Goal: Find contact information: Obtain details needed to contact an individual or organization

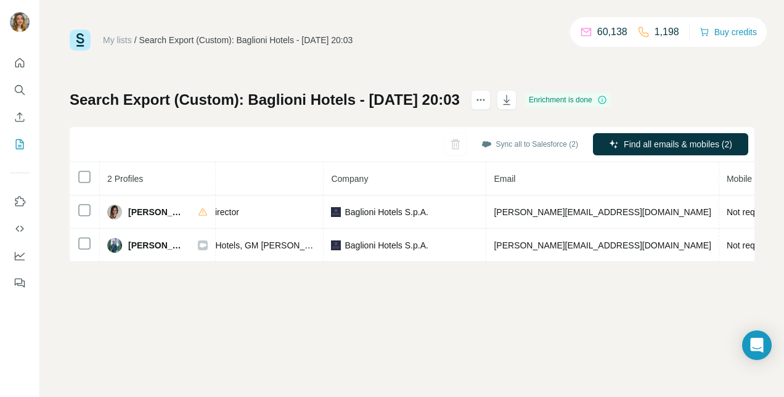
scroll to position [0, 314]
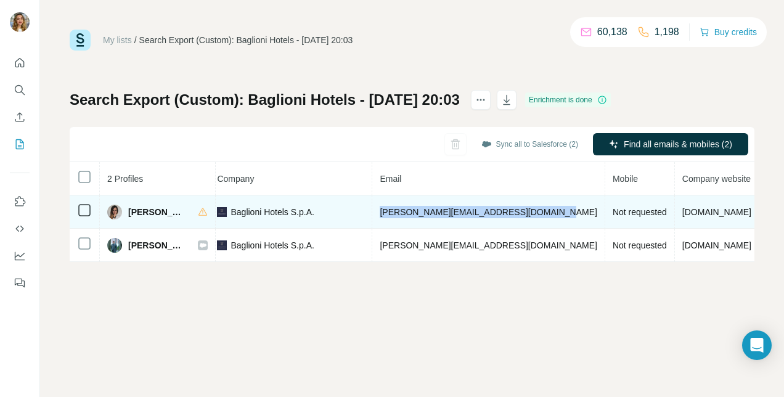
drag, startPoint x: 536, startPoint y: 213, endPoint x: 384, endPoint y: 209, distance: 152.4
click at [384, 209] on span "[PERSON_NAME][EMAIL_ADDRESS][DOMAIN_NAME]" at bounding box center [488, 212] width 217 height 10
copy span "[PERSON_NAME][EMAIL_ADDRESS][DOMAIN_NAME]"
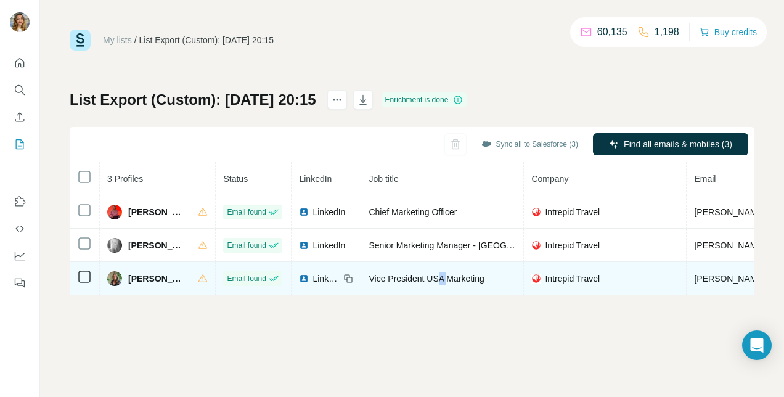
drag, startPoint x: 435, startPoint y: 294, endPoint x: 444, endPoint y: 295, distance: 8.7
click at [444, 295] on td "Vice President USA Marketing" at bounding box center [442, 278] width 163 height 33
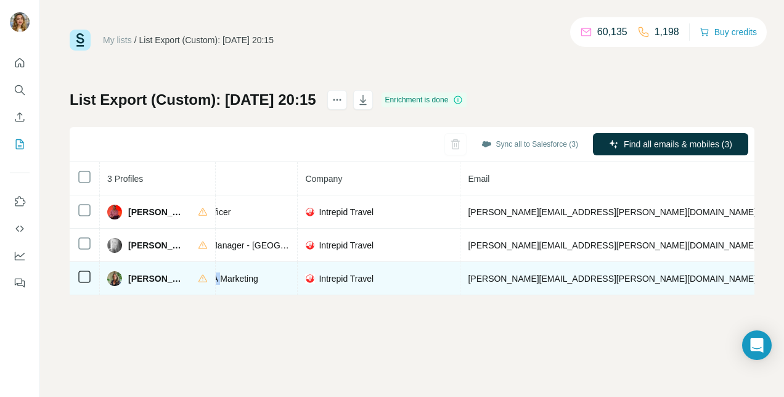
scroll to position [0, 257]
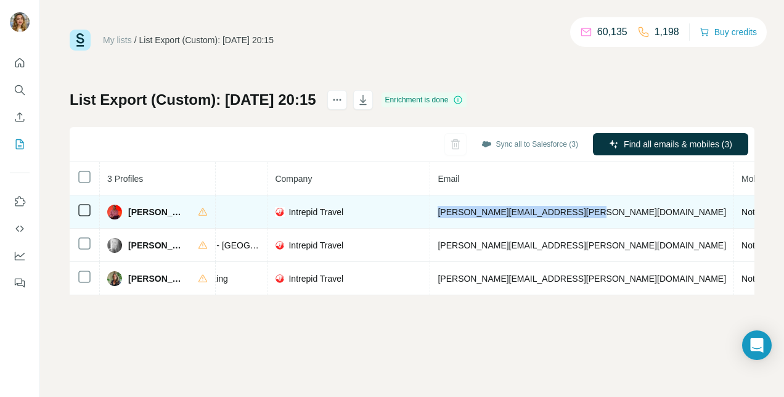
drag, startPoint x: 565, startPoint y: 207, endPoint x: 427, endPoint y: 218, distance: 138.5
click at [430, 218] on td "[PERSON_NAME][EMAIL_ADDRESS][PERSON_NAME][DOMAIN_NAME]" at bounding box center [582, 211] width 304 height 33
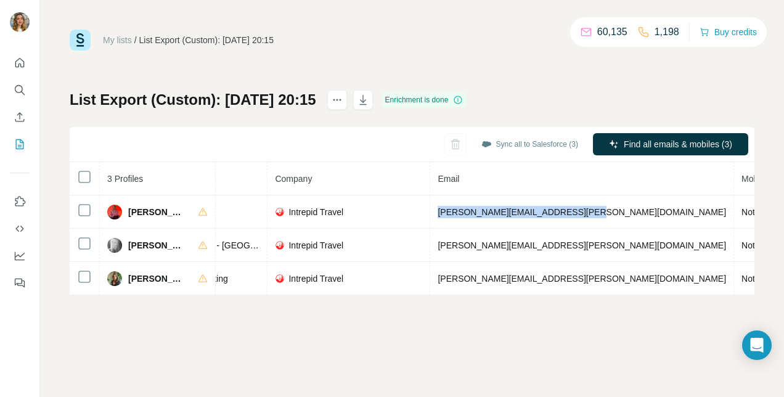
copy span "[PERSON_NAME][EMAIL_ADDRESS][PERSON_NAME][DOMAIN_NAME]"
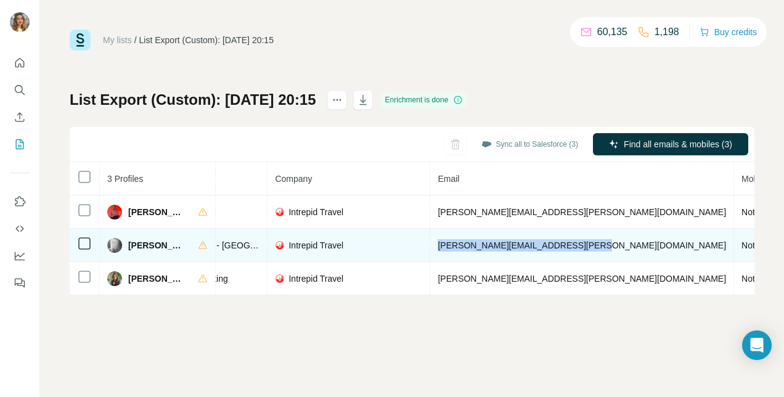
drag, startPoint x: 569, startPoint y: 242, endPoint x: 429, endPoint y: 245, distance: 140.6
click at [430, 245] on td "[PERSON_NAME][EMAIL_ADDRESS][PERSON_NAME][DOMAIN_NAME]" at bounding box center [582, 245] width 304 height 33
copy span "[PERSON_NAME][EMAIL_ADDRESS][PERSON_NAME][DOMAIN_NAME]"
